Goal: Information Seeking & Learning: Check status

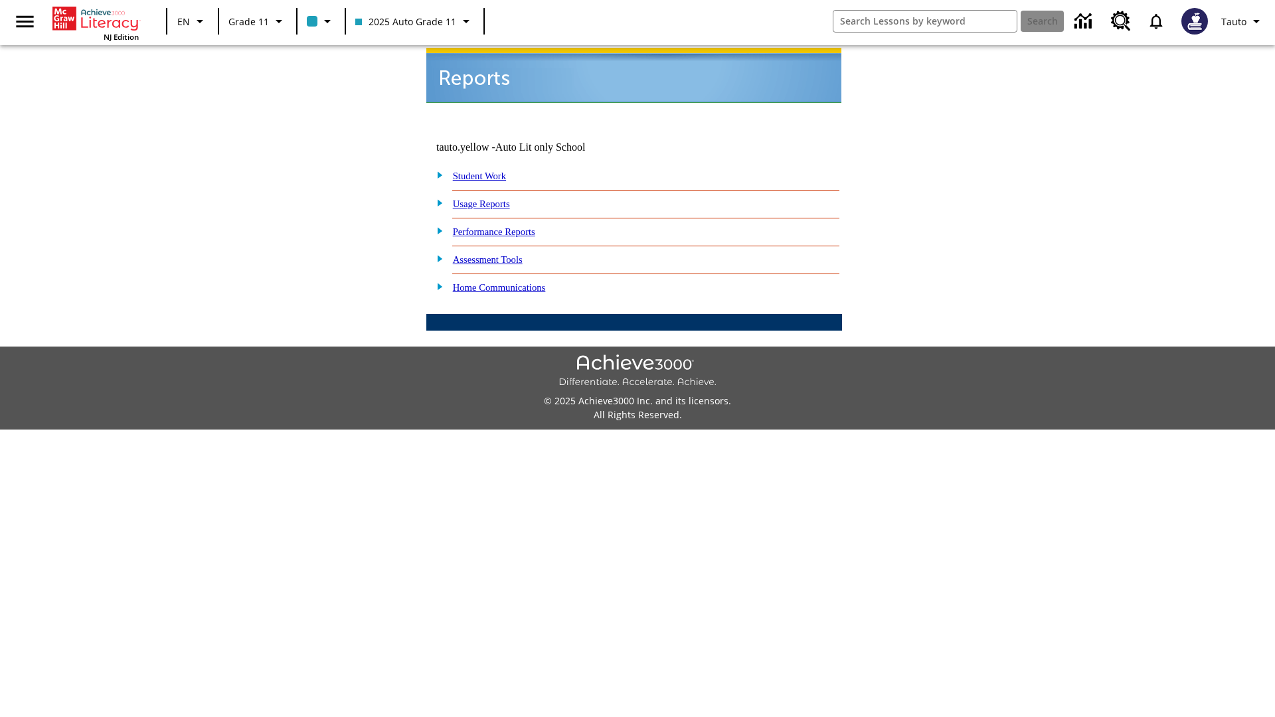
click at [491, 198] on link "Usage Reports" at bounding box center [481, 203] width 57 height 11
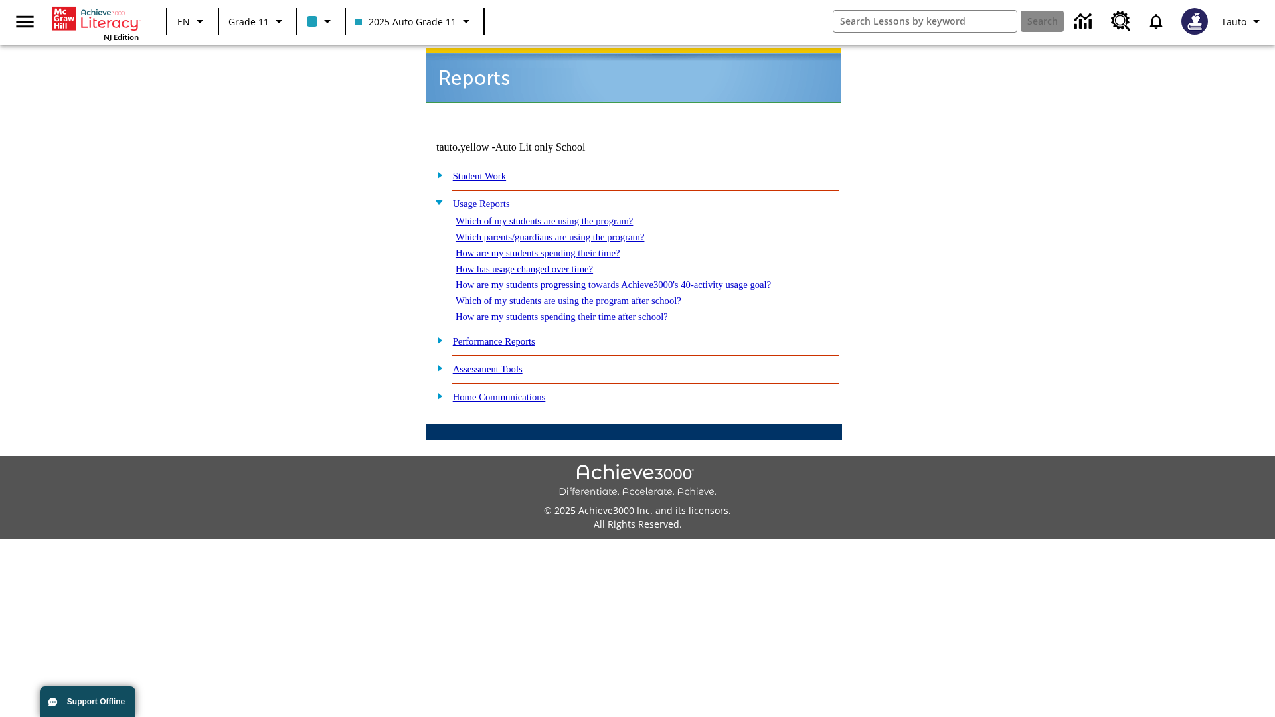
click at [558, 216] on link "Which of my students are using the program?" at bounding box center [543, 221] width 177 height 11
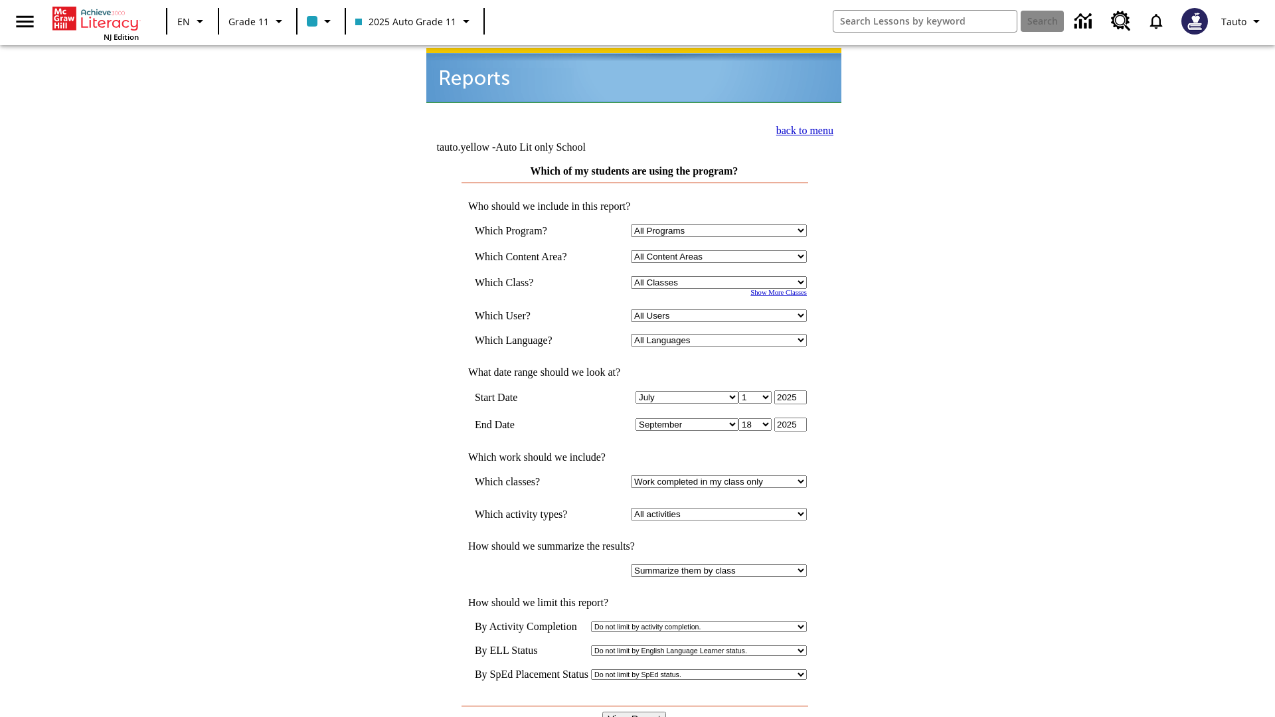
click at [721, 276] on select "Select a Class: All Classes 2025 Auto Grade 11 205 Auto Grade 11 Room 123 Empty…" at bounding box center [719, 282] width 176 height 13
select select "11133141"
select select "21437114"
click at [635, 712] on input "View Report" at bounding box center [634, 719] width 64 height 15
click at [801, 129] on link "back to menu" at bounding box center [804, 130] width 57 height 11
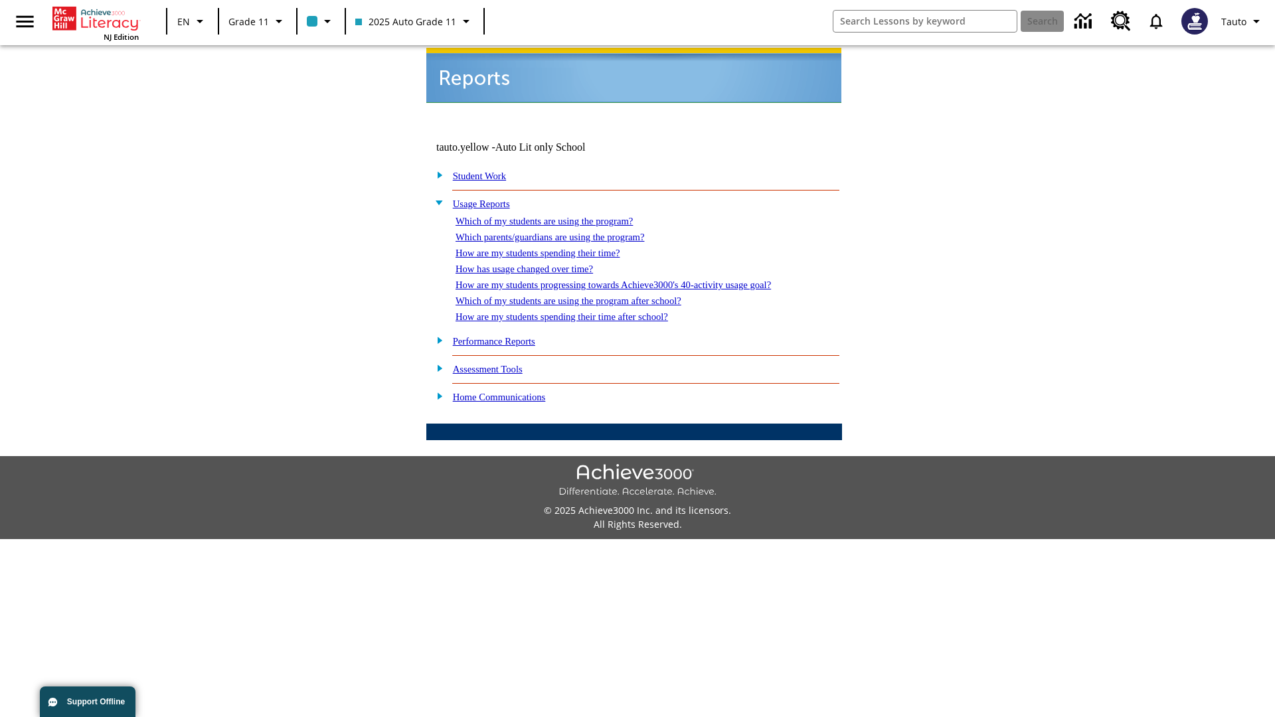
click at [564, 232] on link "Which parents/guardians are using the program?" at bounding box center [549, 237] width 189 height 11
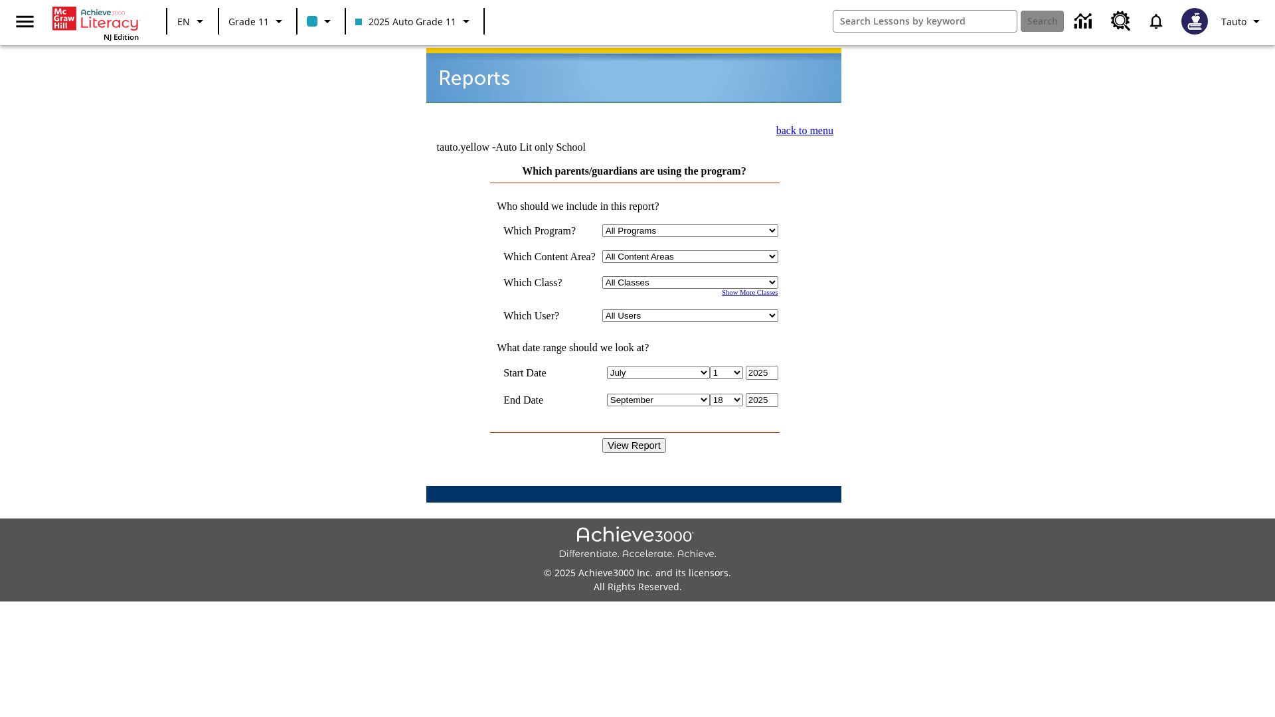
click at [693, 276] on select "Select a Class: All Classes 2025 Auto Grade 11 205 Auto Grade 11 Room 123 Empty…" at bounding box center [690, 282] width 176 height 13
select select "11133141"
click at [693, 309] on select "All Users Puma, Sautoen Puma, Sautoes Puma, Sautoss Twoclasses, Sautoen Twoclas…" at bounding box center [690, 315] width 176 height 13
select select "21437114"
click at [635, 438] on input "View Report" at bounding box center [634, 445] width 64 height 15
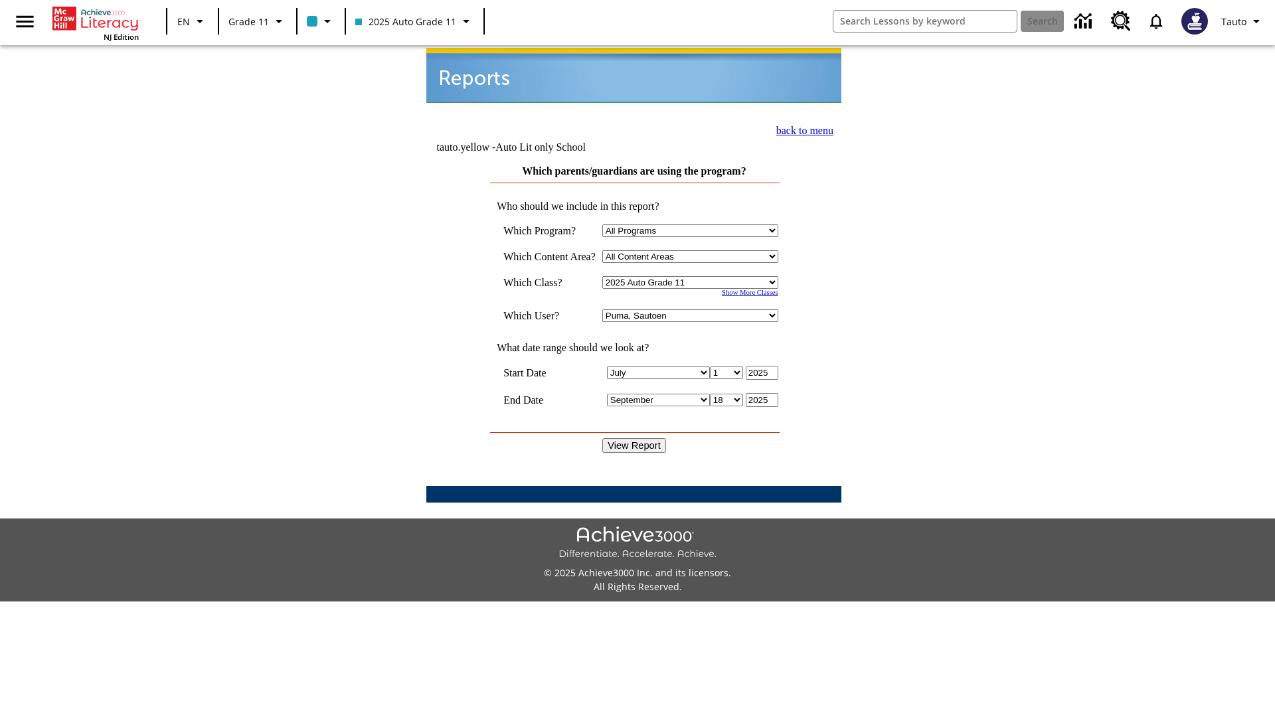
click at [801, 129] on link "back to menu" at bounding box center [804, 130] width 57 height 11
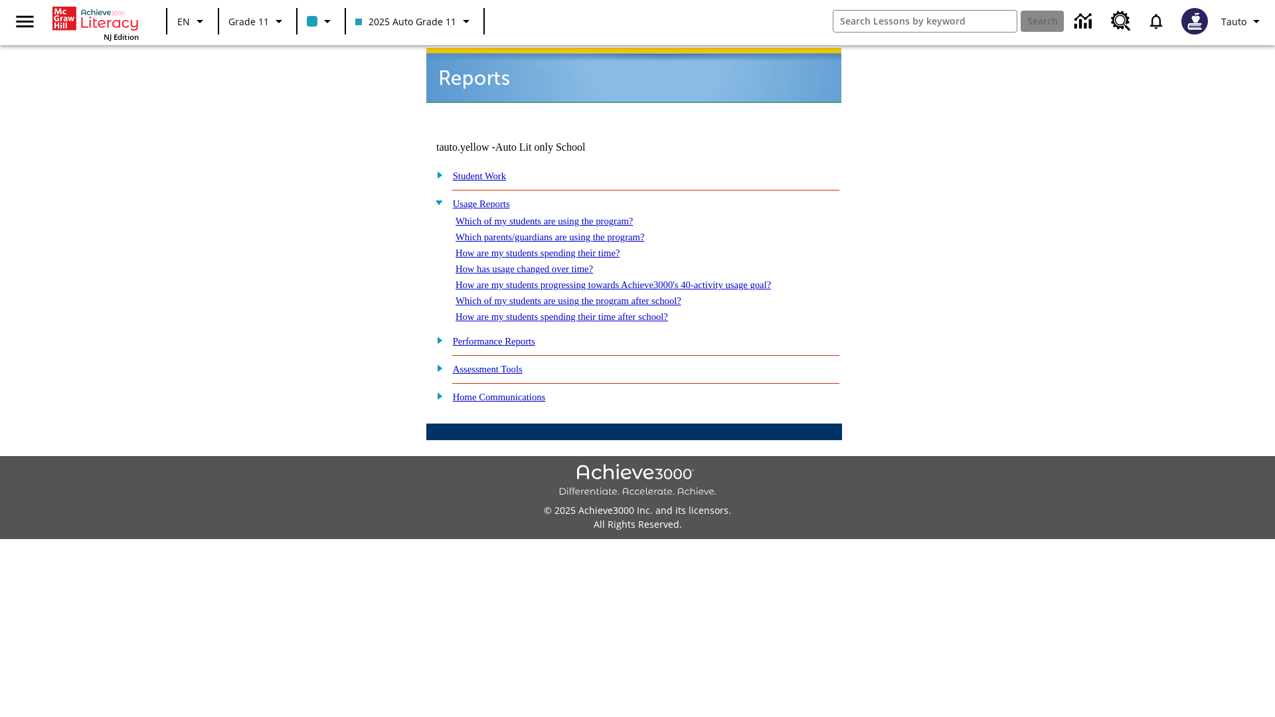
click at [550, 248] on link "How are my students spending their time?" at bounding box center [537, 253] width 164 height 11
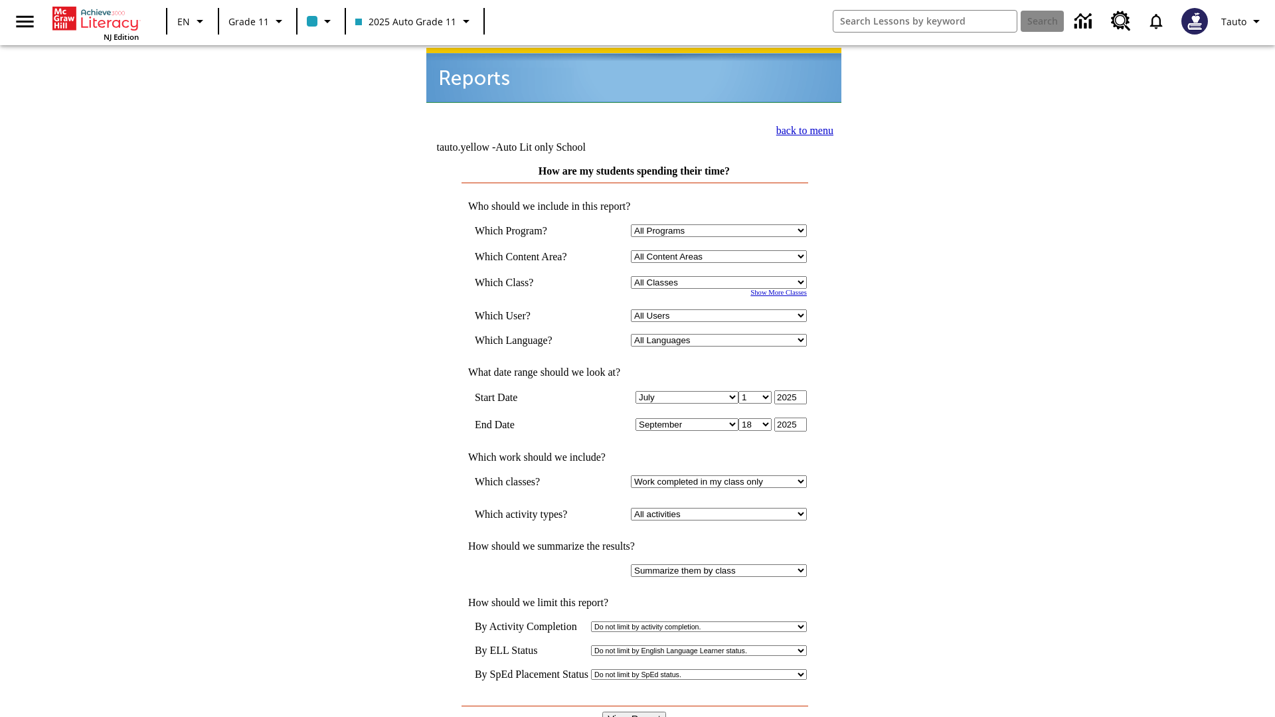
click at [721, 276] on select "Select a Class: All Classes 2025 Auto Grade 11 205 Auto Grade 11 Room 123 Empty…" at bounding box center [719, 282] width 176 height 13
select select "11133141"
select select "21437114"
click at [635, 712] on input "View Report" at bounding box center [634, 719] width 64 height 15
click at [801, 129] on link "back to menu" at bounding box center [804, 130] width 57 height 11
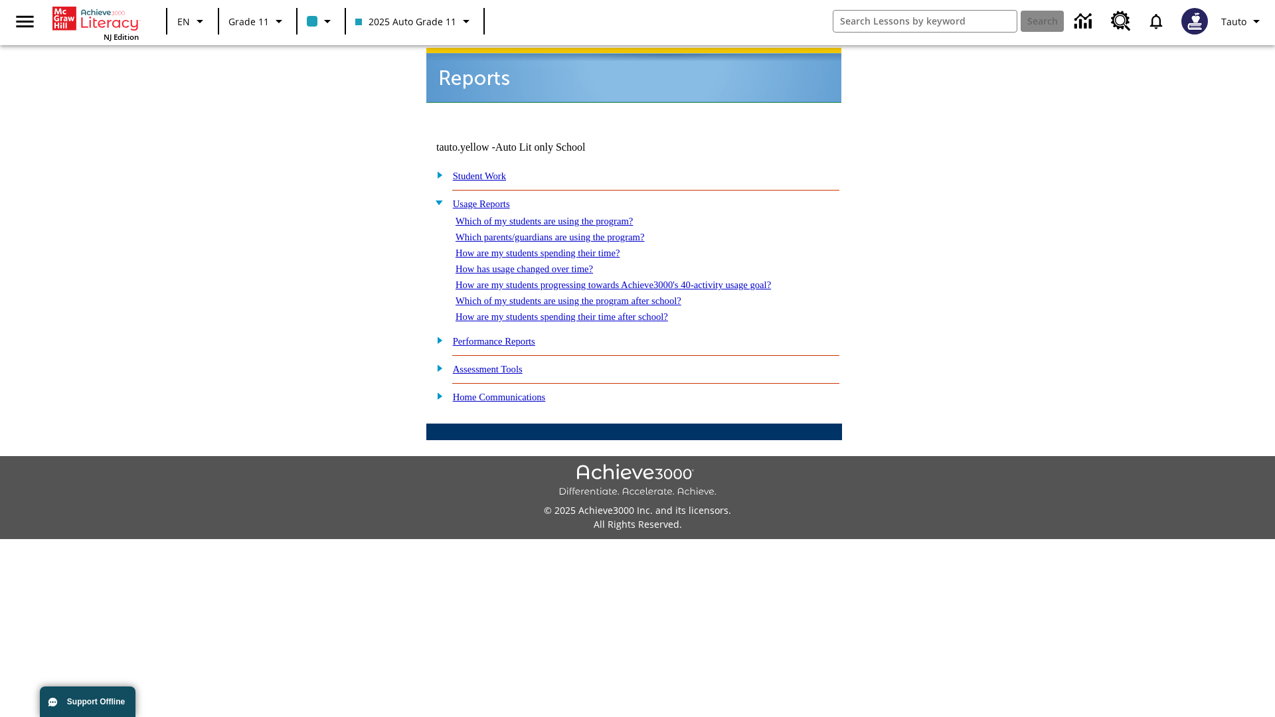
click at [535, 264] on link "How has usage changed over time?" at bounding box center [523, 269] width 137 height 11
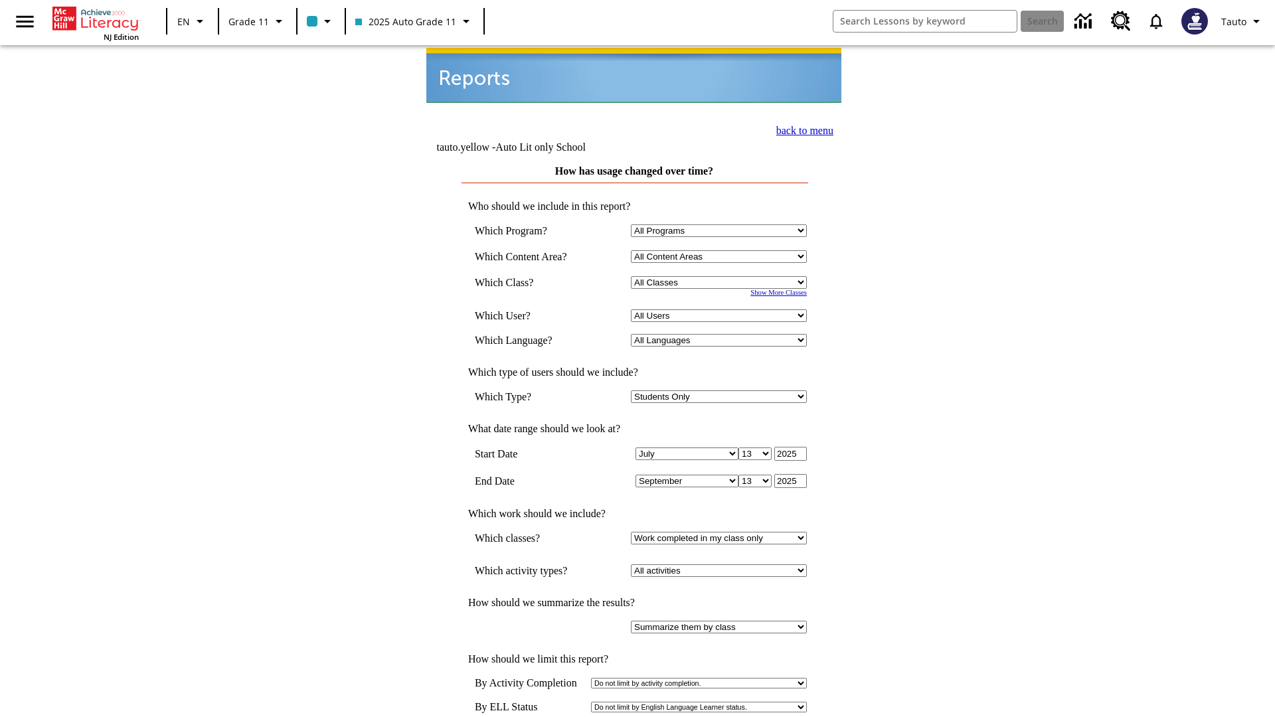
click at [721, 276] on select "Select a Class: All Classes 2025 Auto Grade 11 205 Auto Grade 11 Room 123 Empty…" at bounding box center [719, 282] width 176 height 13
select select "11133141"
select select "21437114"
click at [801, 129] on link "back to menu" at bounding box center [804, 130] width 57 height 11
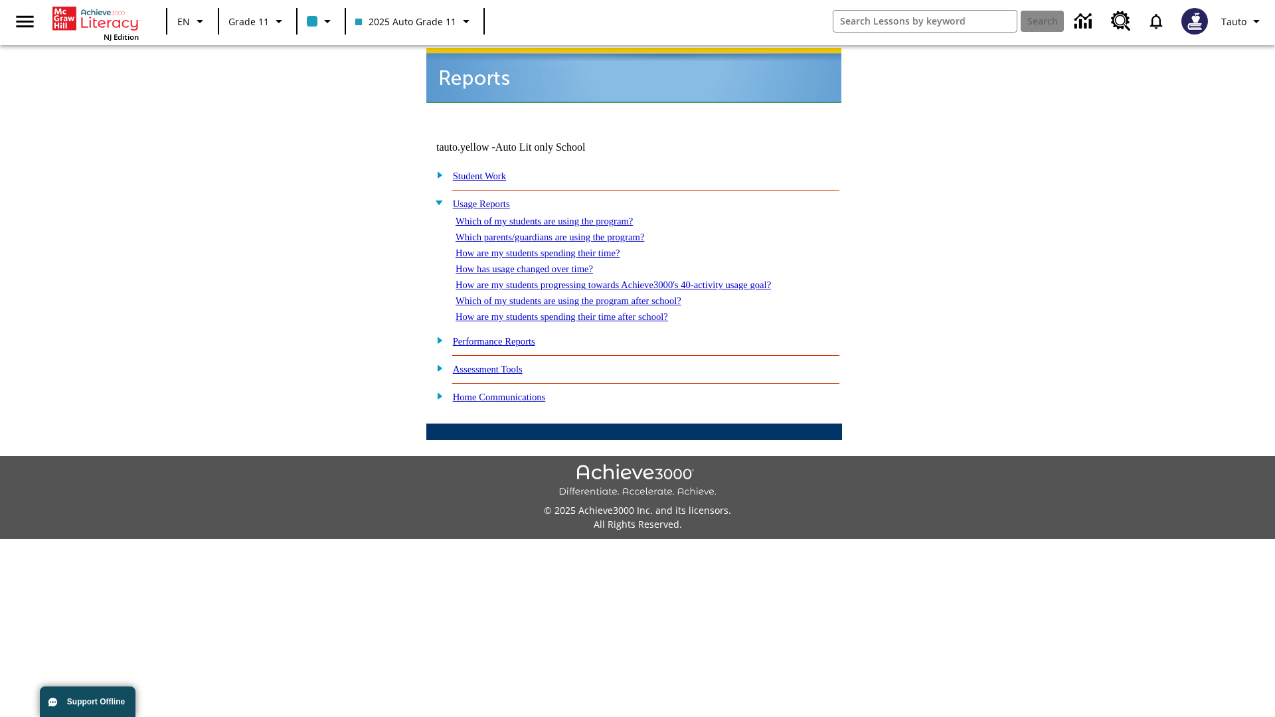
click at [636, 279] on link "How are my students progressing towards Achieve3000's 40-activity usage goal?" at bounding box center [612, 284] width 315 height 11
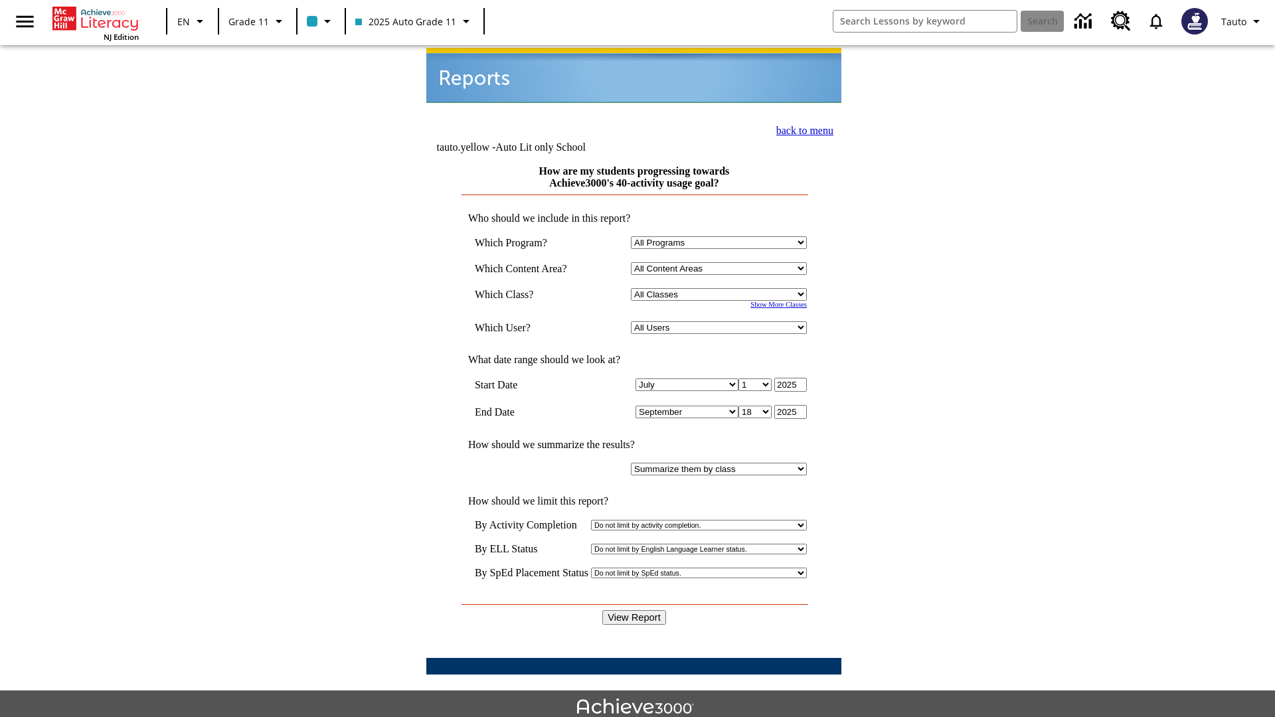
click at [721, 288] on select "Select a Class: All Classes 2025 Auto Grade 11 205 Auto Grade 11 Room 123 Empty…" at bounding box center [719, 294] width 176 height 13
select select "11133141"
select select "21437114"
click at [635, 610] on input "View Report" at bounding box center [634, 617] width 64 height 15
click at [801, 129] on link "back to menu" at bounding box center [804, 130] width 57 height 11
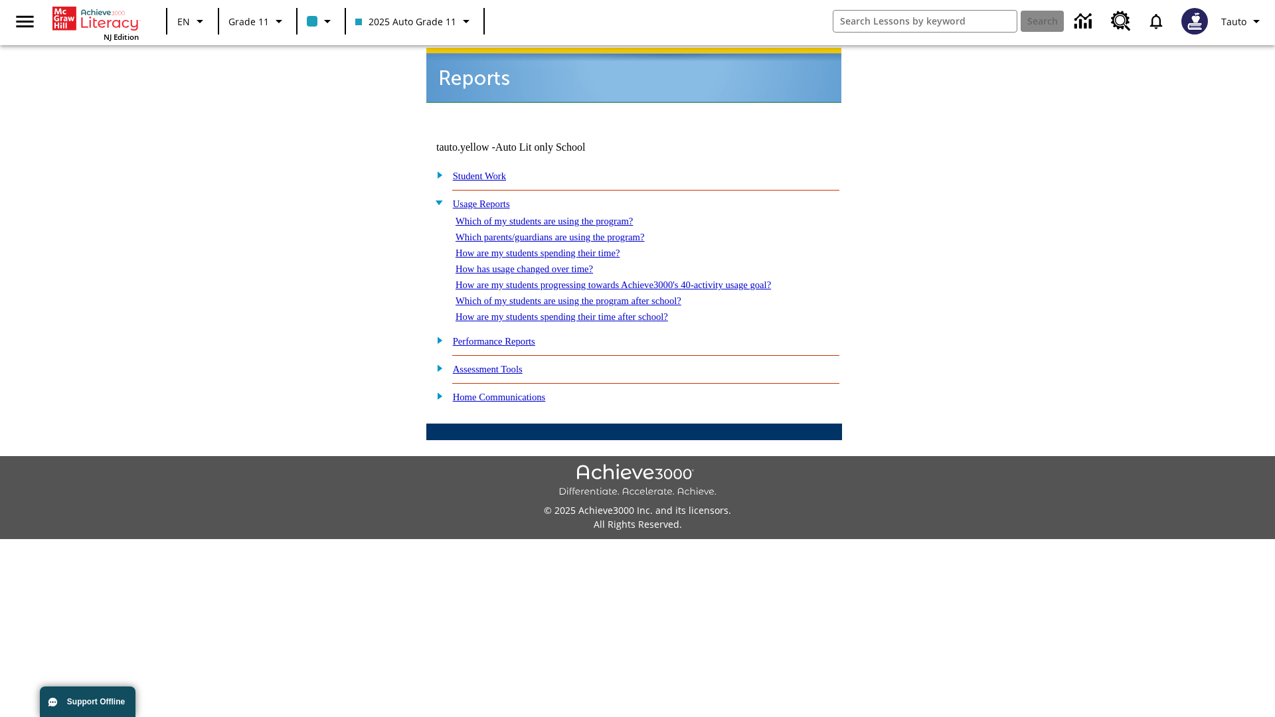
click at [585, 295] on link "Which of my students are using the program after school?" at bounding box center [568, 300] width 226 height 11
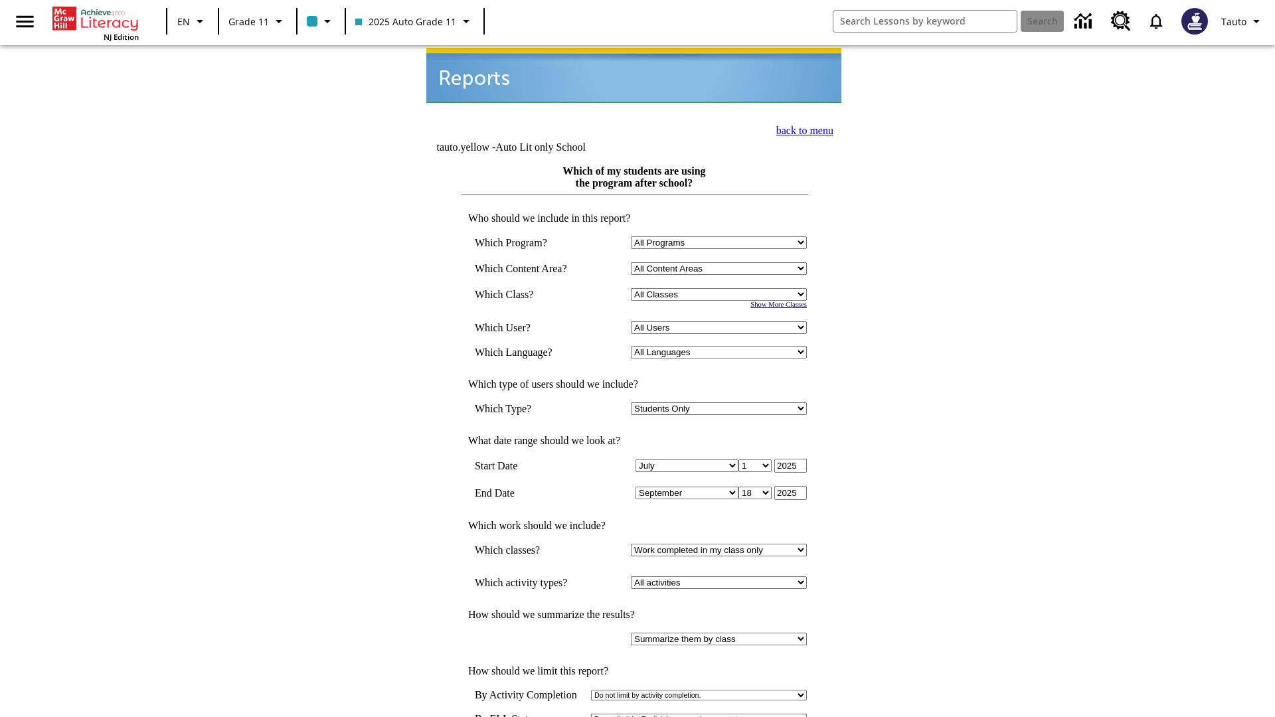
click at [721, 288] on select "Select a Class: All Classes 2025 Auto Grade 11 205 Auto Grade 11 Room 123 Empty…" at bounding box center [719, 294] width 176 height 13
select select "11133141"
click at [721, 321] on select "All Users Puma, Sautoen Puma, Sautoes Puma, Sautoss Twoclasses, Sautoen Twoscho…" at bounding box center [719, 327] width 176 height 13
select select "21437114"
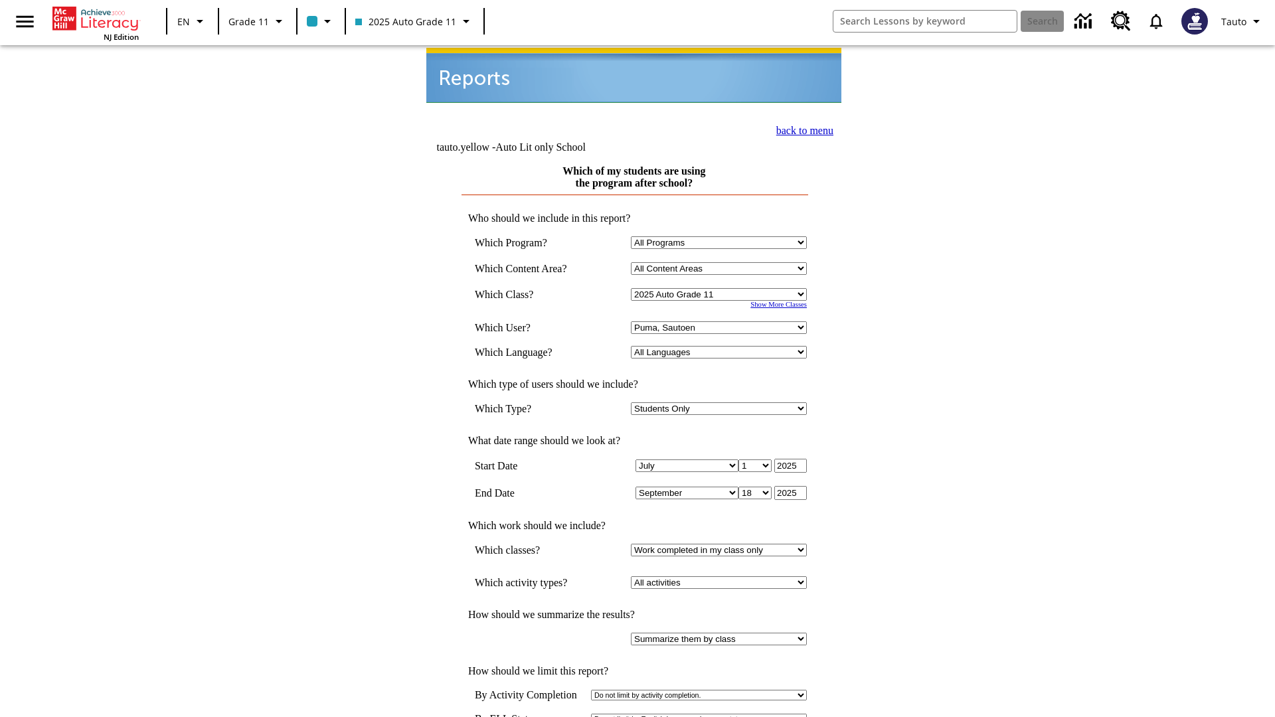
scroll to position [1, 0]
click at [801, 127] on link "back to menu" at bounding box center [804, 128] width 57 height 11
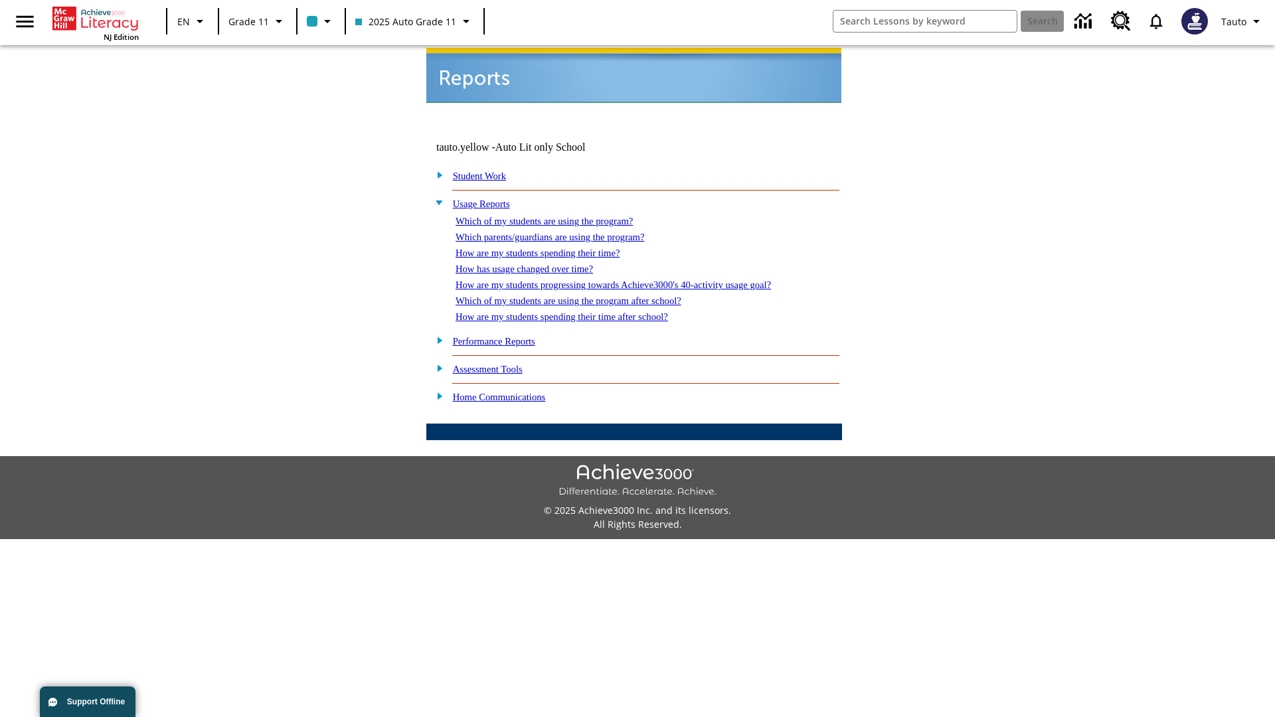
click at [578, 311] on link "How are my students spending their time after school?" at bounding box center [561, 316] width 212 height 11
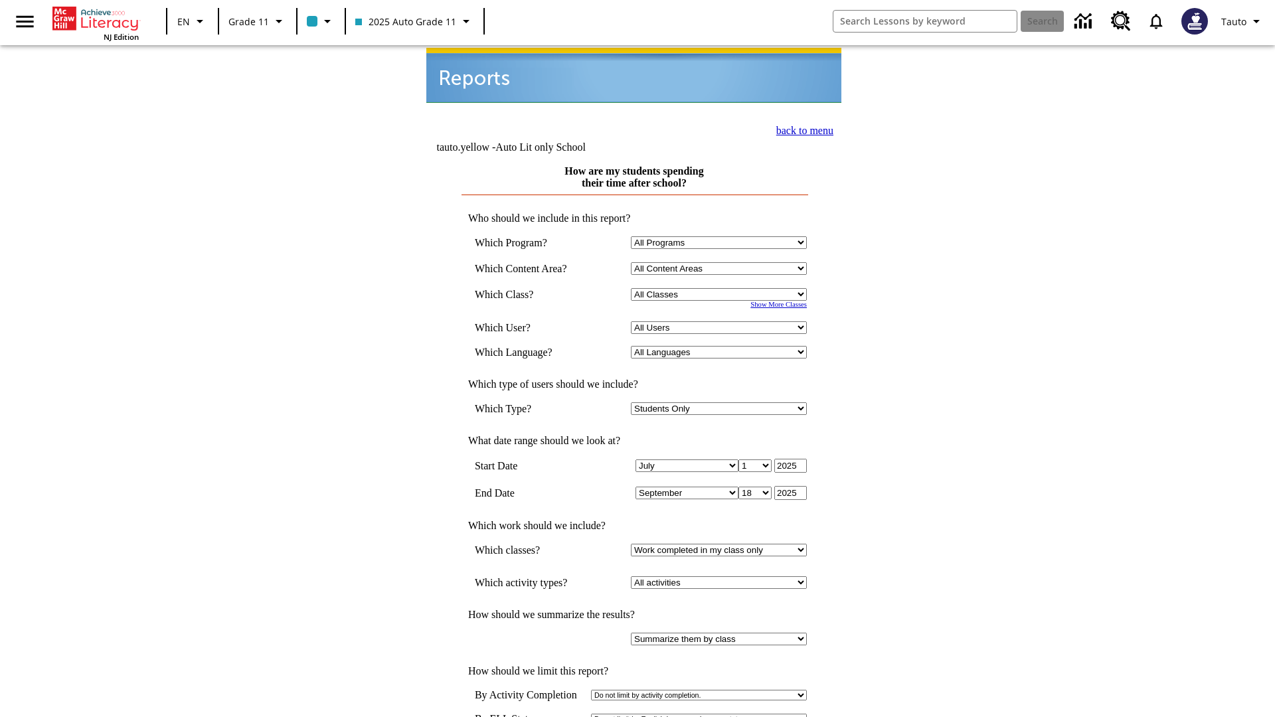
select select "11133141"
click at [721, 321] on select "All Users Puma, Sautoen Puma, Sautoes Puma, Sautoss Twoclasses, Sautoen Twoscho…" at bounding box center [719, 327] width 176 height 13
select select "21437114"
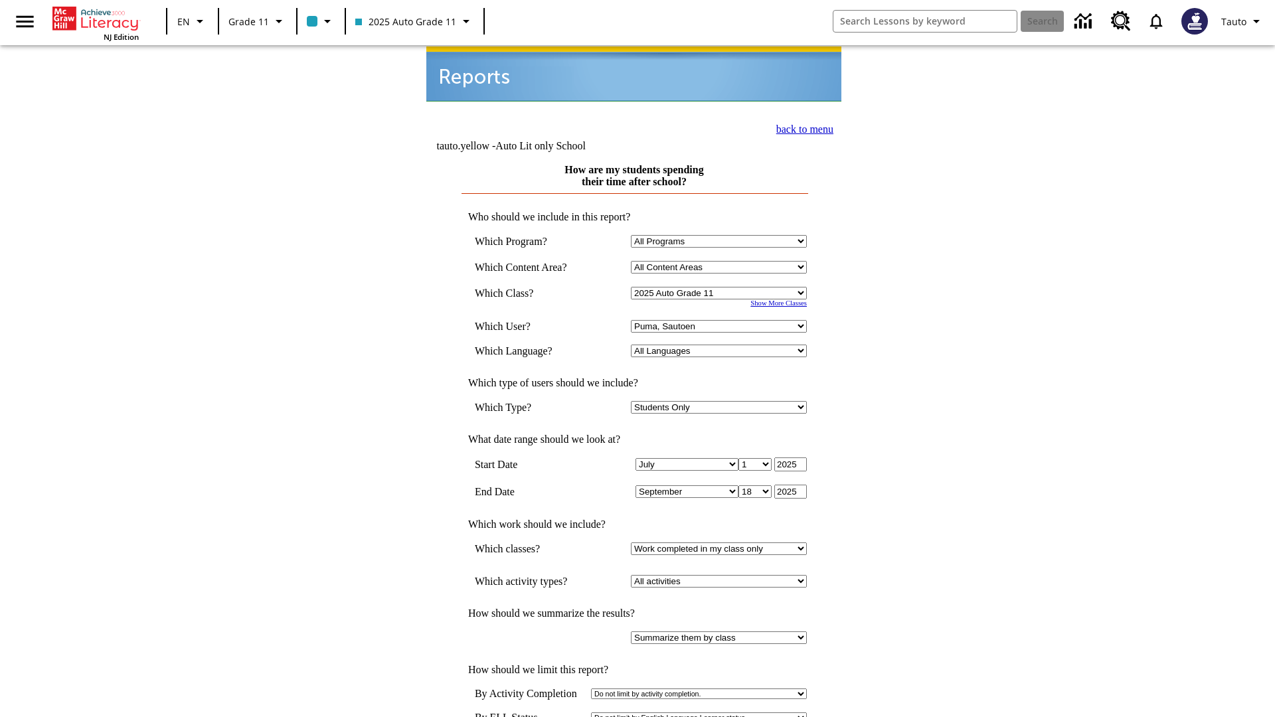
click at [801, 127] on link "back to menu" at bounding box center [804, 128] width 57 height 11
